Goal: Transaction & Acquisition: Book appointment/travel/reservation

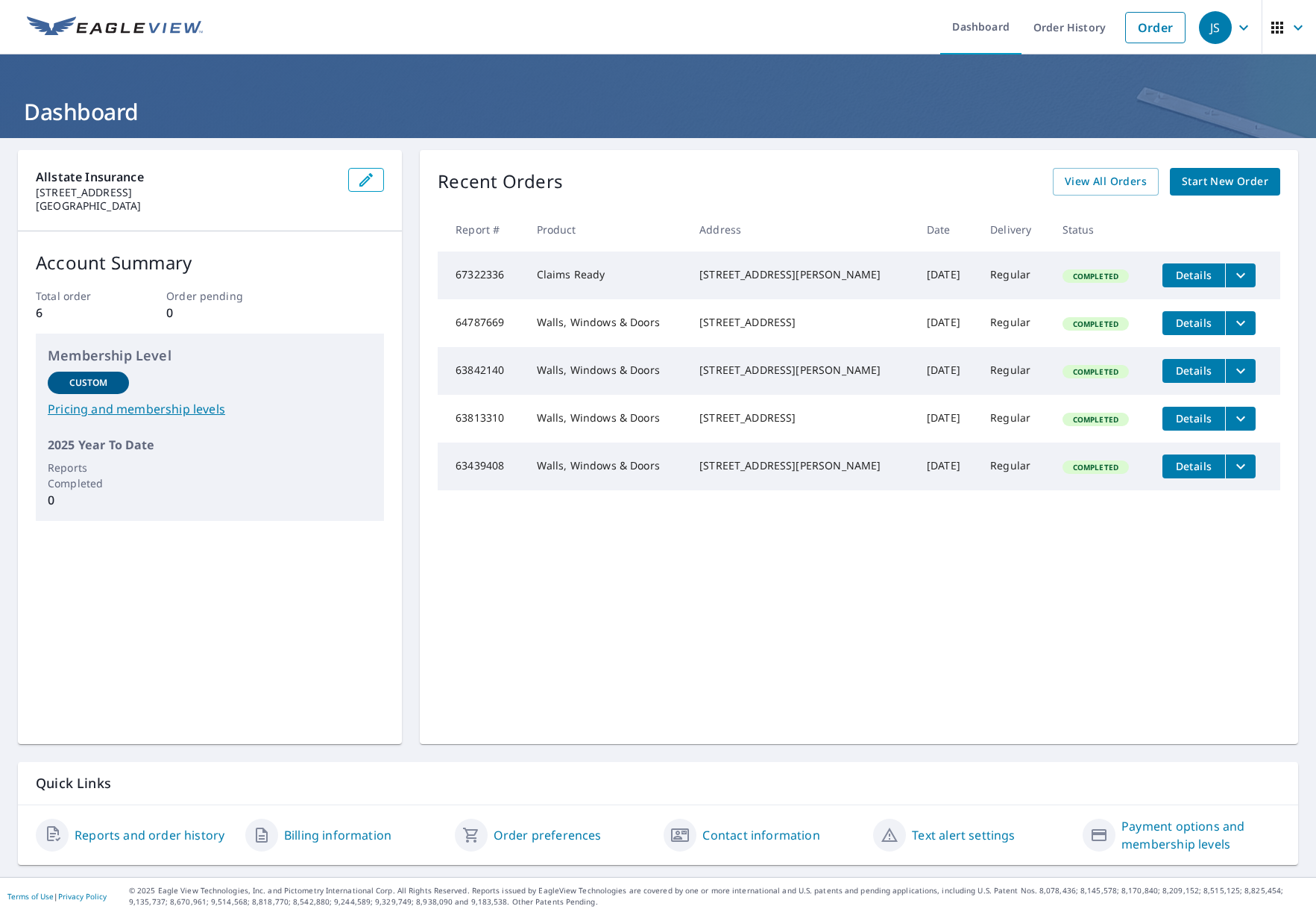
click at [1228, 176] on span "Start New Order" at bounding box center [1226, 181] width 86 height 18
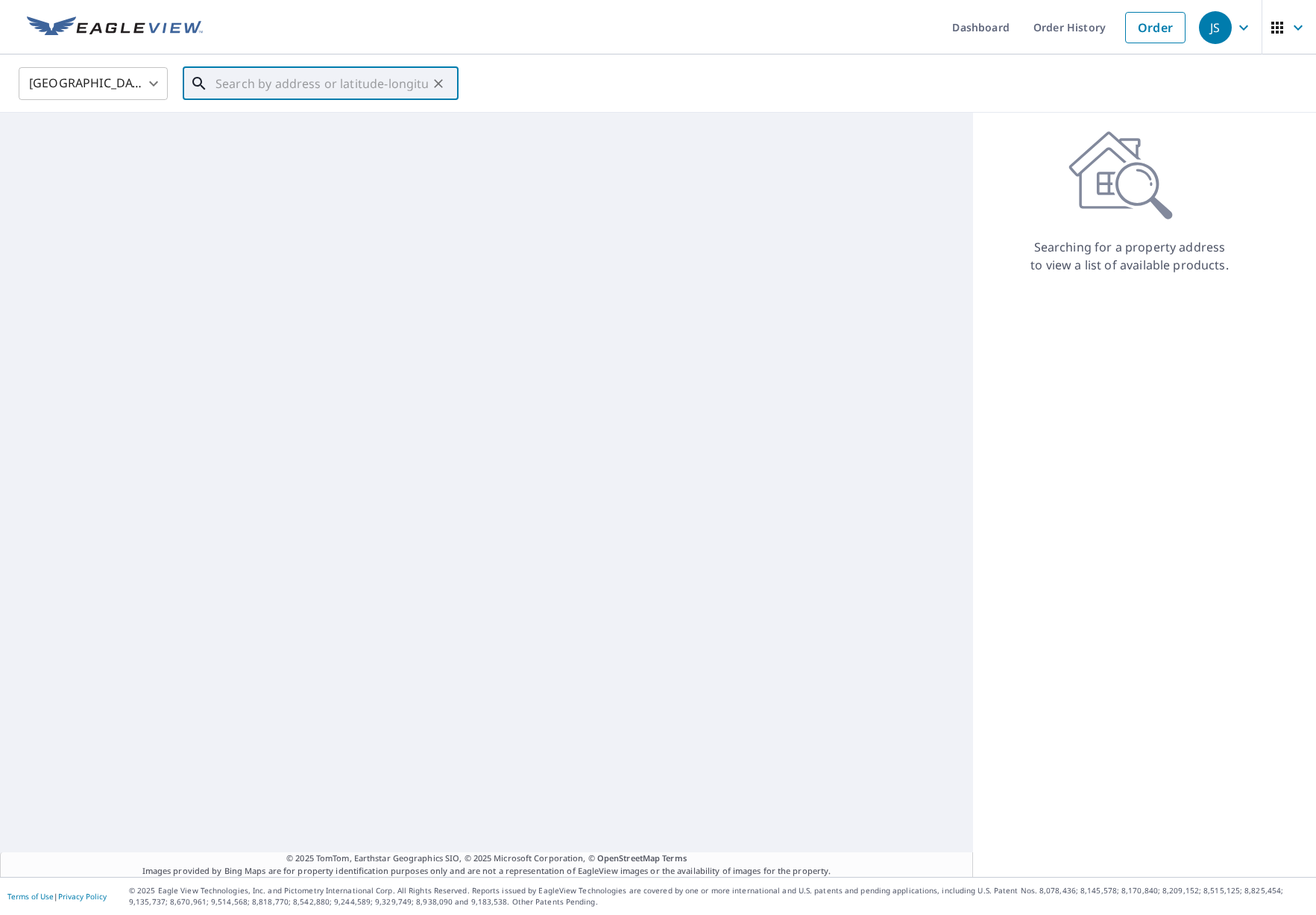
click at [282, 95] on input "text" at bounding box center [322, 84] width 212 height 42
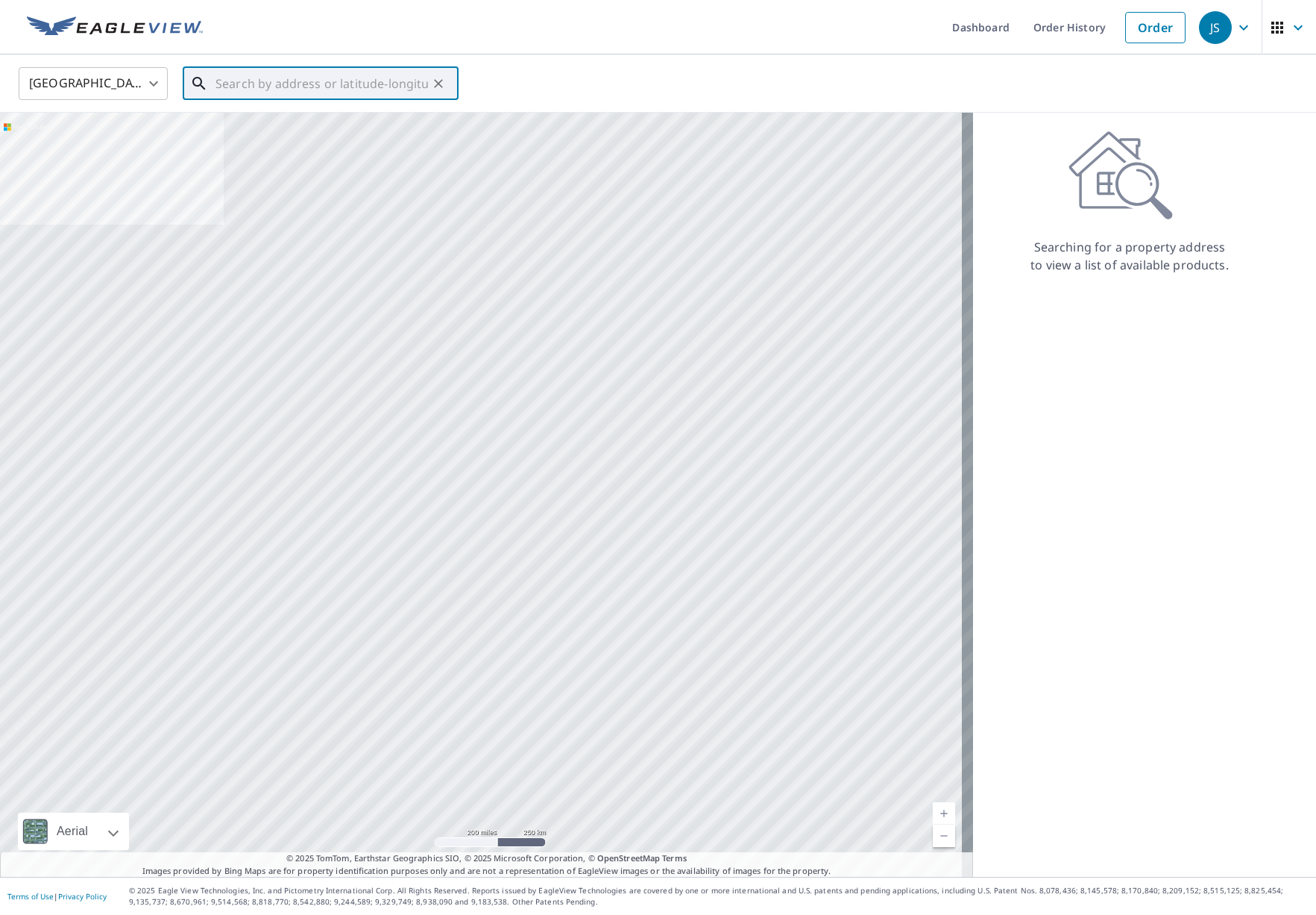
paste input "[STREET_ADDRESS][US_STATE] 05/0"
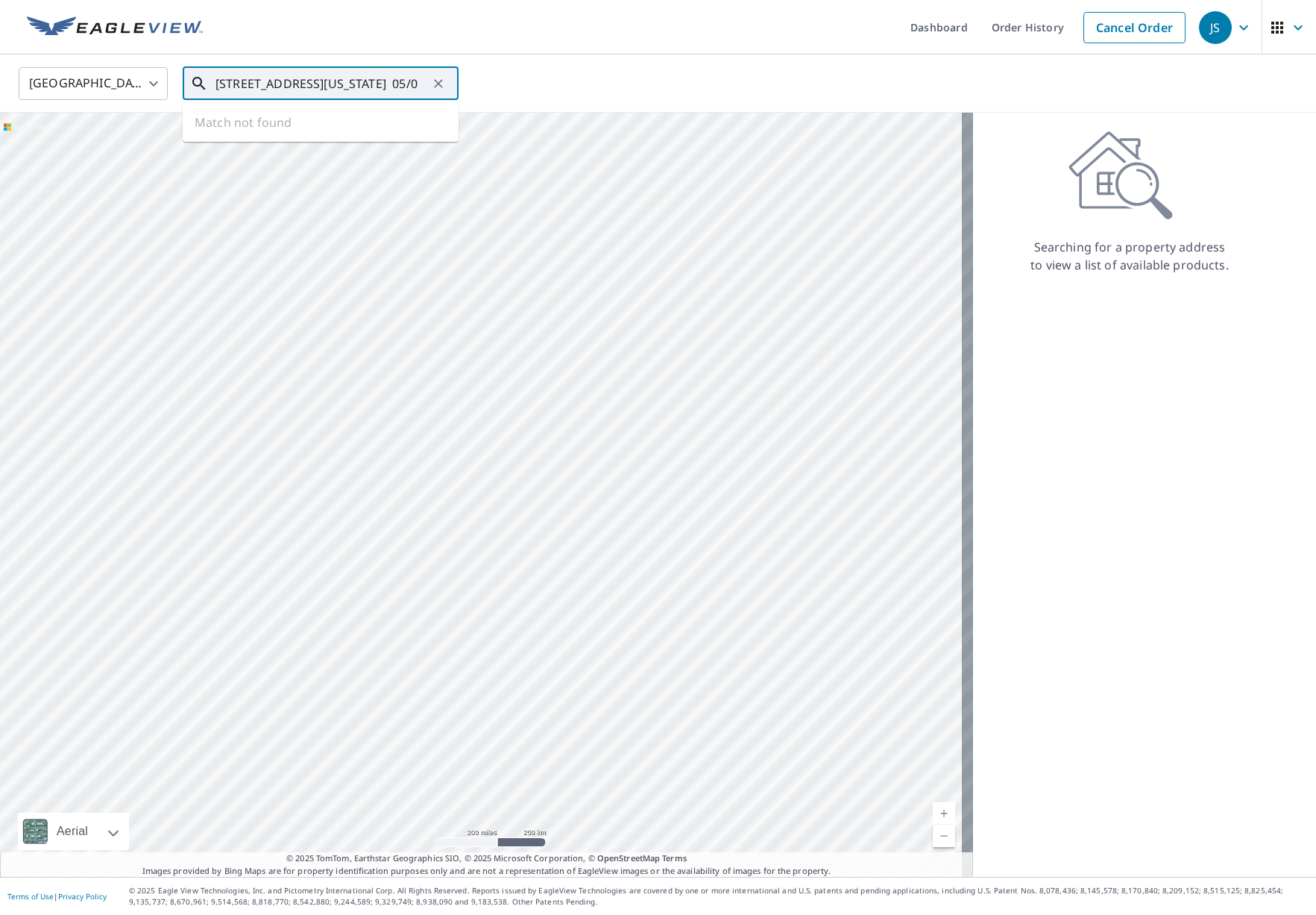
click at [326, 86] on input "[STREET_ADDRESS][US_STATE] 05/0" at bounding box center [322, 84] width 212 height 42
click at [339, 137] on p "[GEOGRAPHIC_DATA]" at bounding box center [329, 143] width 234 height 15
type input "[STREET_ADDRESS][PERSON_NAME]"
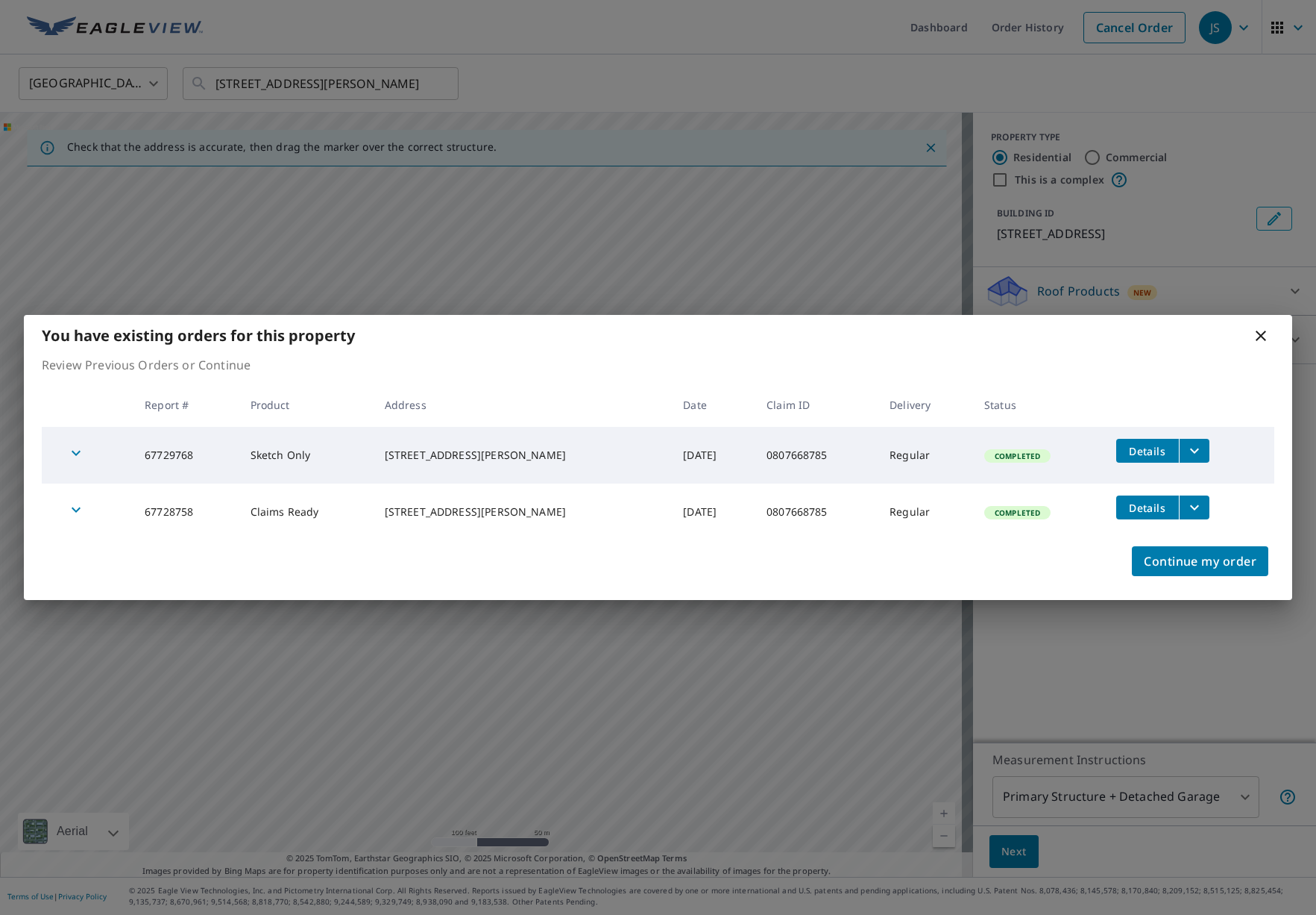
click at [1259, 340] on icon at bounding box center [1261, 335] width 18 height 18
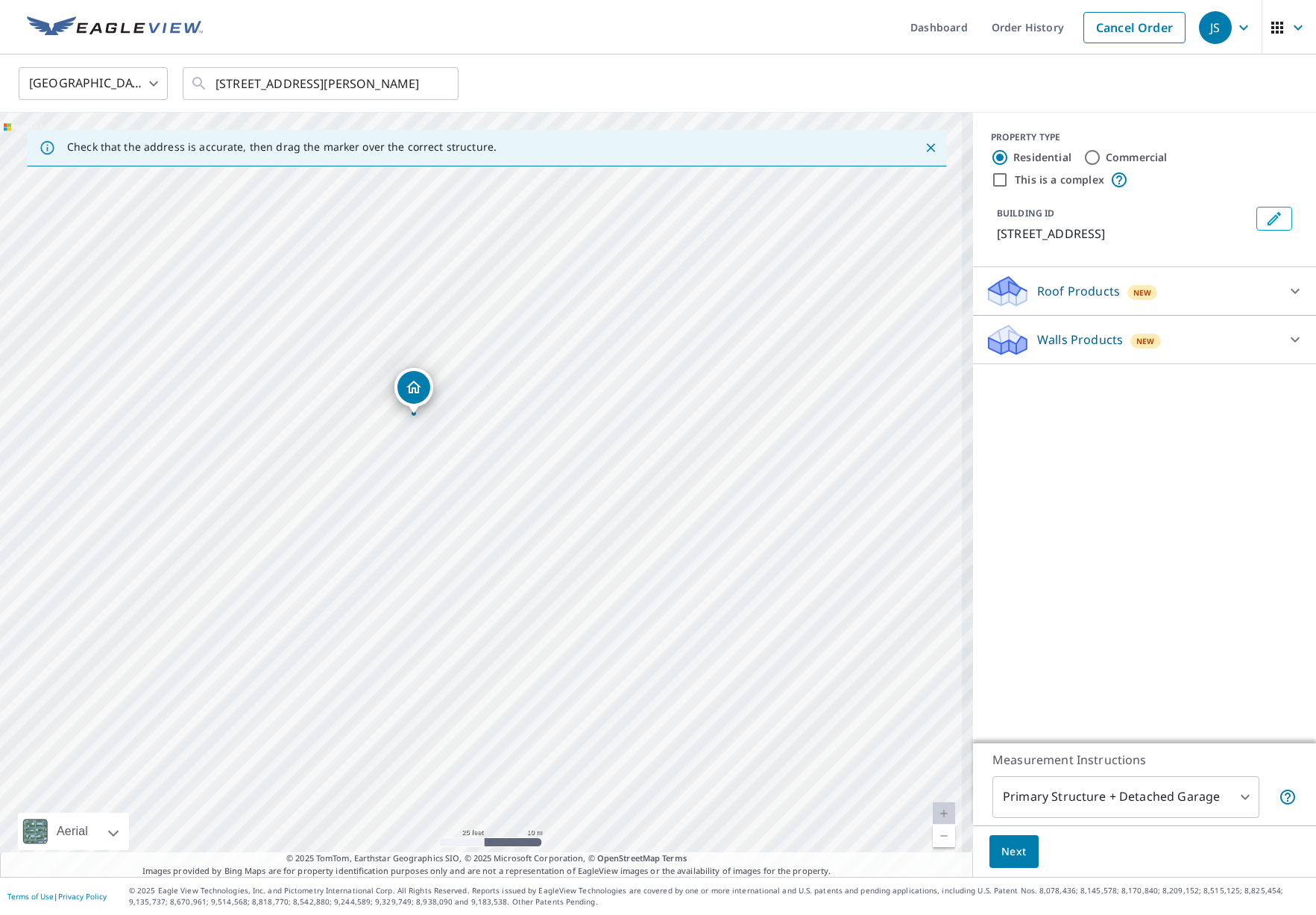
drag, startPoint x: 684, startPoint y: 460, endPoint x: 428, endPoint y: 456, distance: 256.0
click at [428, 456] on div "[STREET_ADDRESS][PERSON_NAME]" at bounding box center [487, 494] width 973 height 764
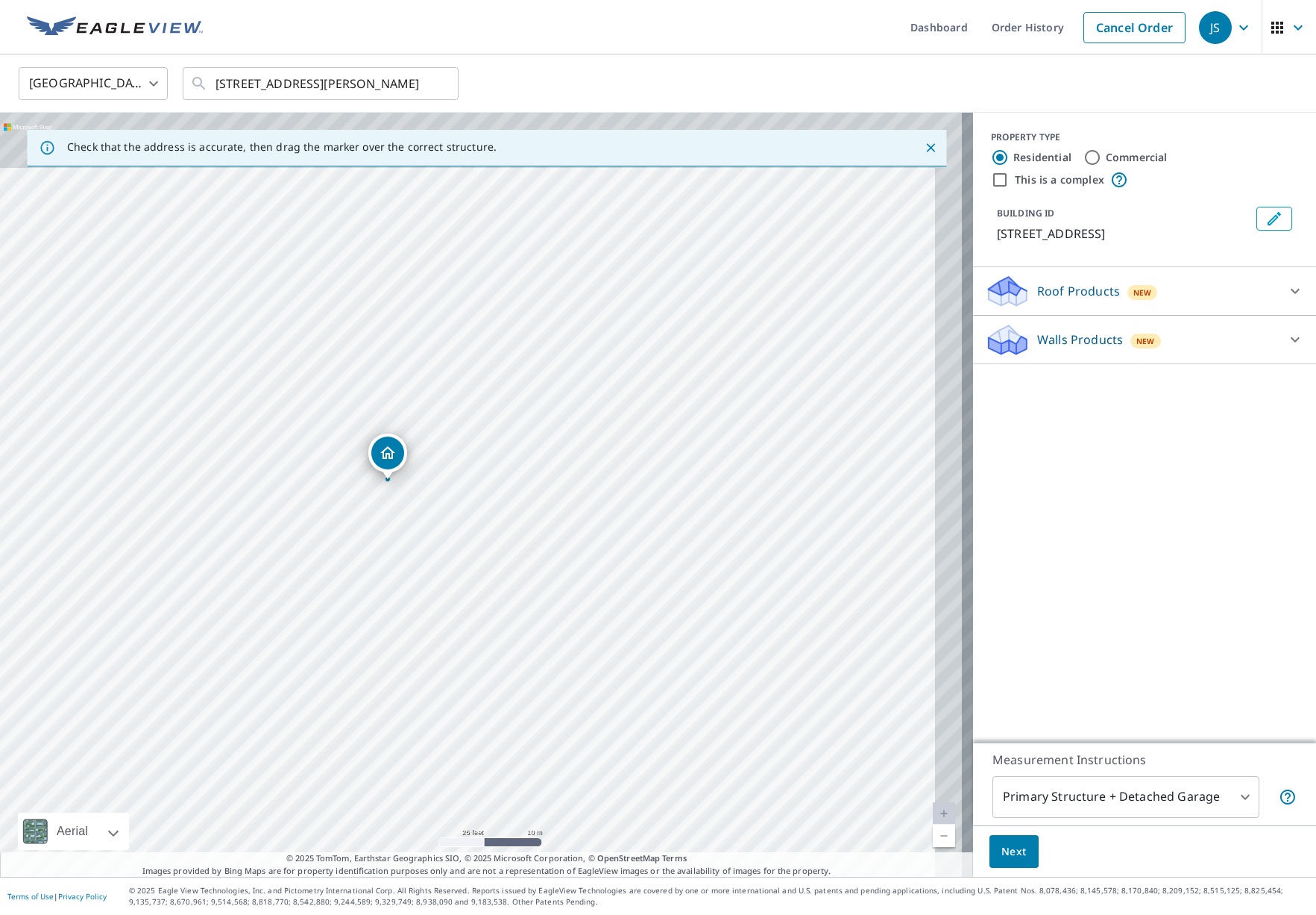
drag, startPoint x: 503, startPoint y: 360, endPoint x: 479, endPoint y: 425, distance: 69.3
click at [479, 425] on div "[STREET_ADDRESS][PERSON_NAME]" at bounding box center [487, 494] width 973 height 764
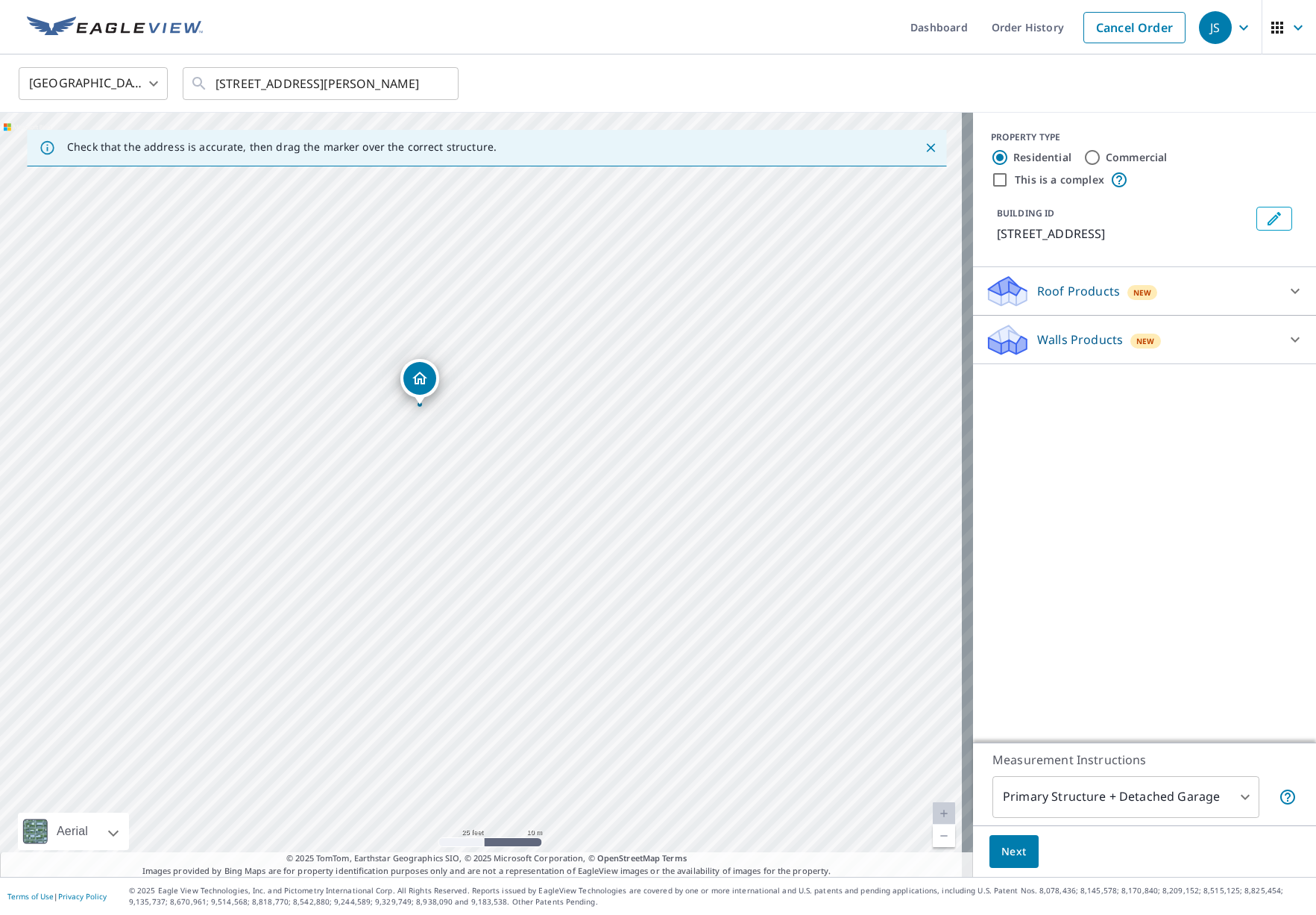
drag, startPoint x: 397, startPoint y: 474, endPoint x: 390, endPoint y: 440, distance: 34.7
click at [390, 440] on div "[STREET_ADDRESS][PERSON_NAME]" at bounding box center [487, 494] width 973 height 764
